Goal: Transaction & Acquisition: Obtain resource

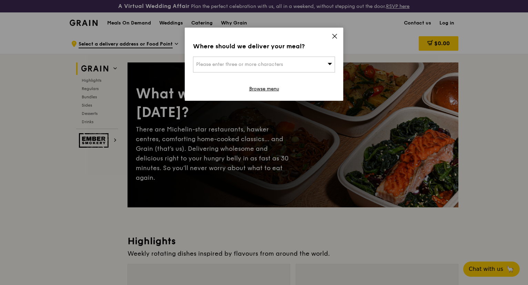
click at [323, 64] on div "Please enter three or more characters" at bounding box center [264, 65] width 142 height 16
drag, startPoint x: 327, startPoint y: 63, endPoint x: 327, endPoint y: 59, distance: 4.1
click at [327, 63] on input "search" at bounding box center [263, 64] width 141 height 15
click at [318, 49] on div "Where should we deliver your meal?" at bounding box center [264, 46] width 142 height 10
click at [266, 89] on link "Browse menu" at bounding box center [264, 88] width 30 height 7
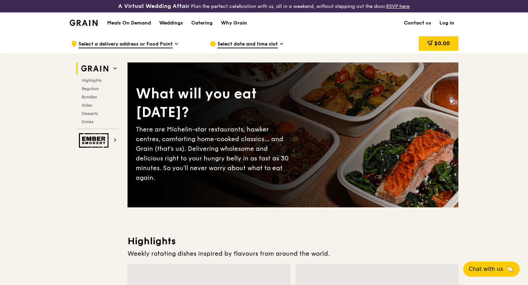
click at [85, 24] on img at bounding box center [84, 23] width 28 height 6
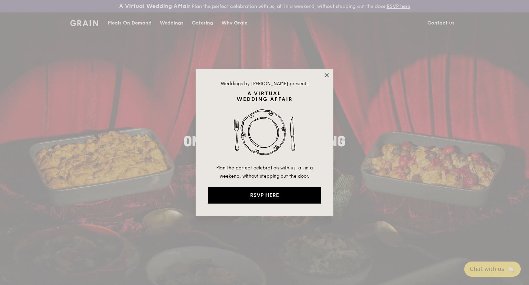
click at [326, 75] on icon at bounding box center [327, 75] width 4 height 4
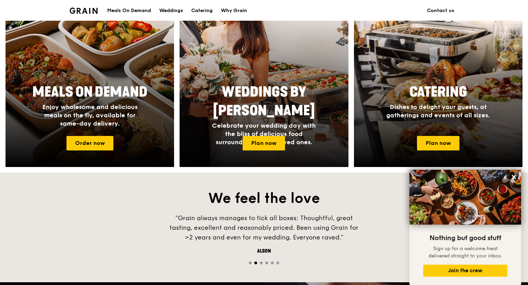
scroll to position [310, 0]
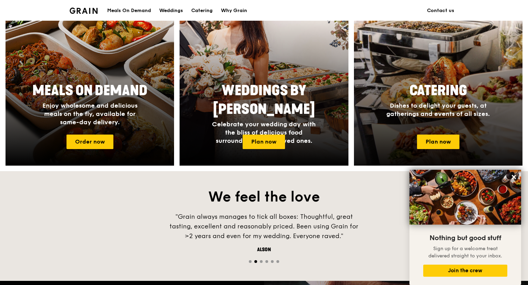
click at [452, 96] on span "Catering" at bounding box center [438, 90] width 58 height 17
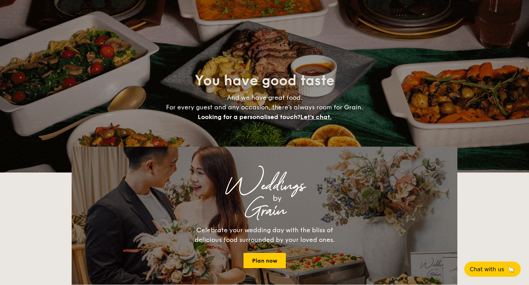
select select
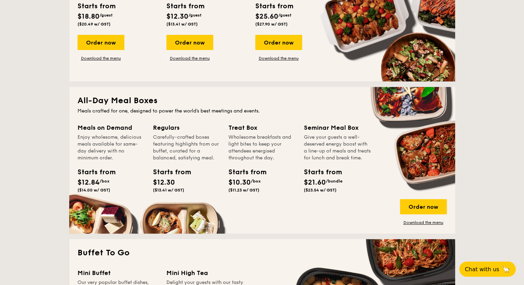
scroll to position [241, 0]
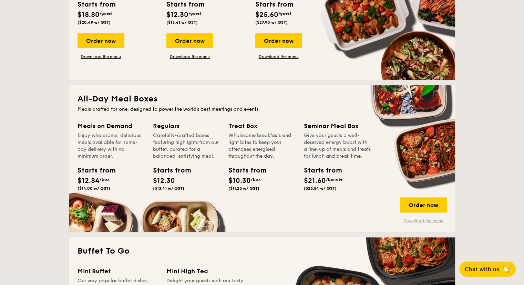
click at [433, 222] on link "Download the menu" at bounding box center [423, 221] width 47 height 6
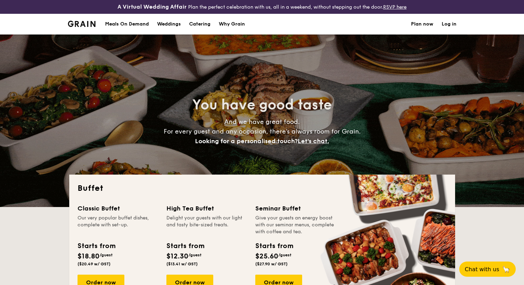
select select
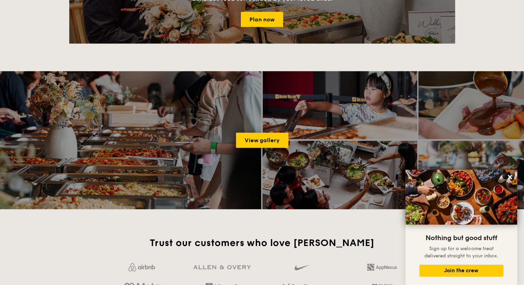
scroll to position [241, 0]
